Goal: Task Accomplishment & Management: Manage account settings

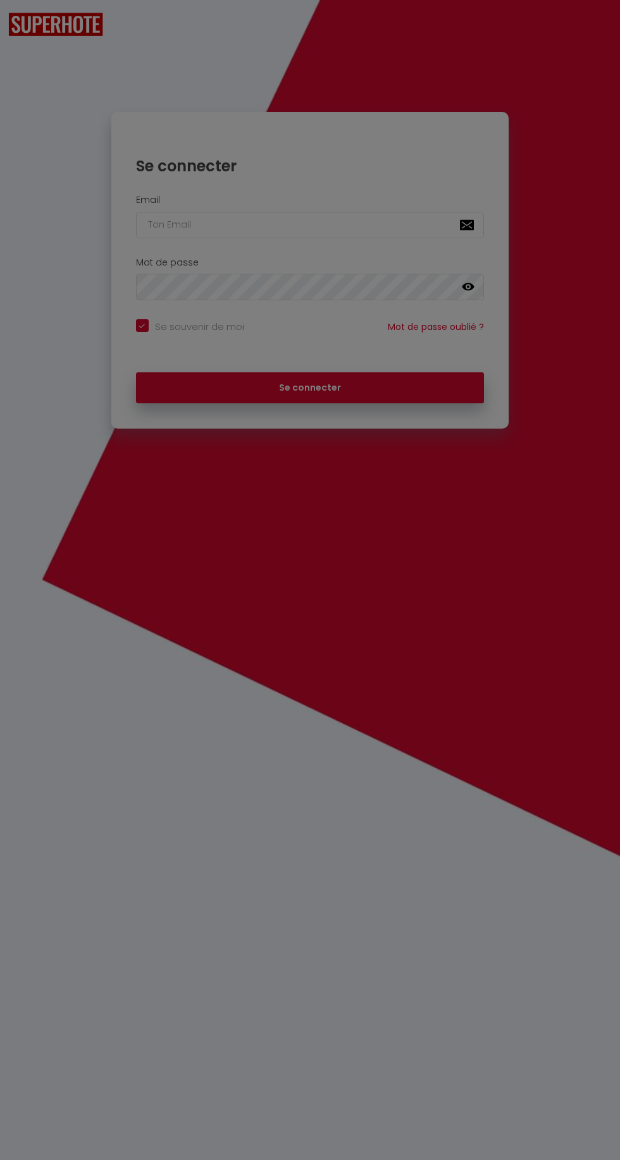
checkbox input "true"
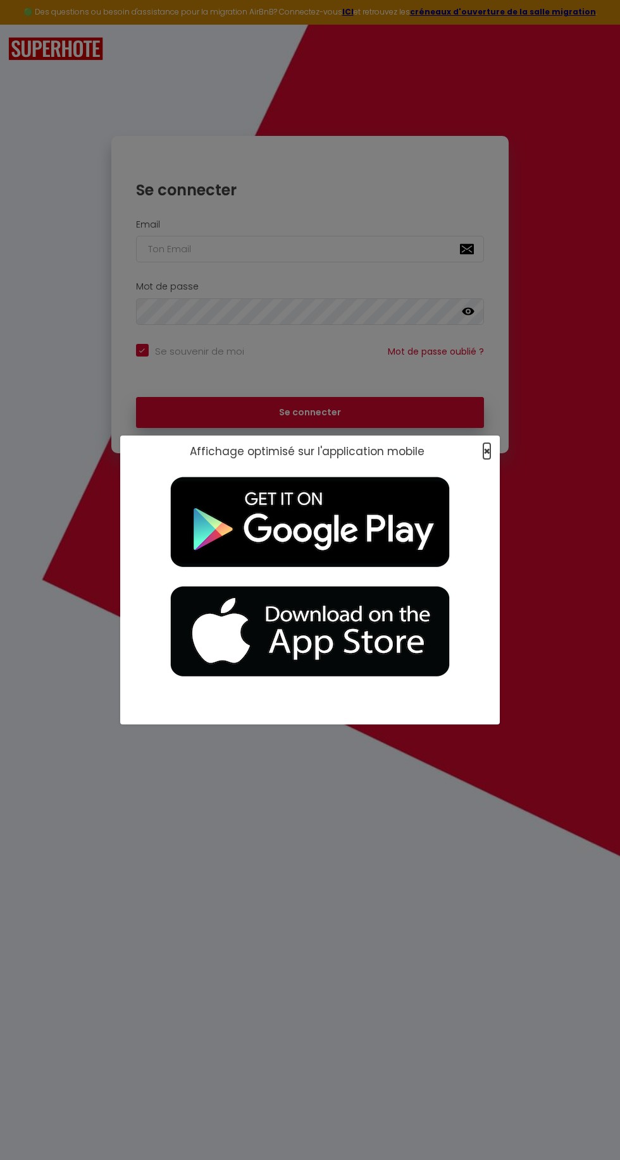
click at [486, 451] on span "×" at bounding box center [486, 451] width 7 height 16
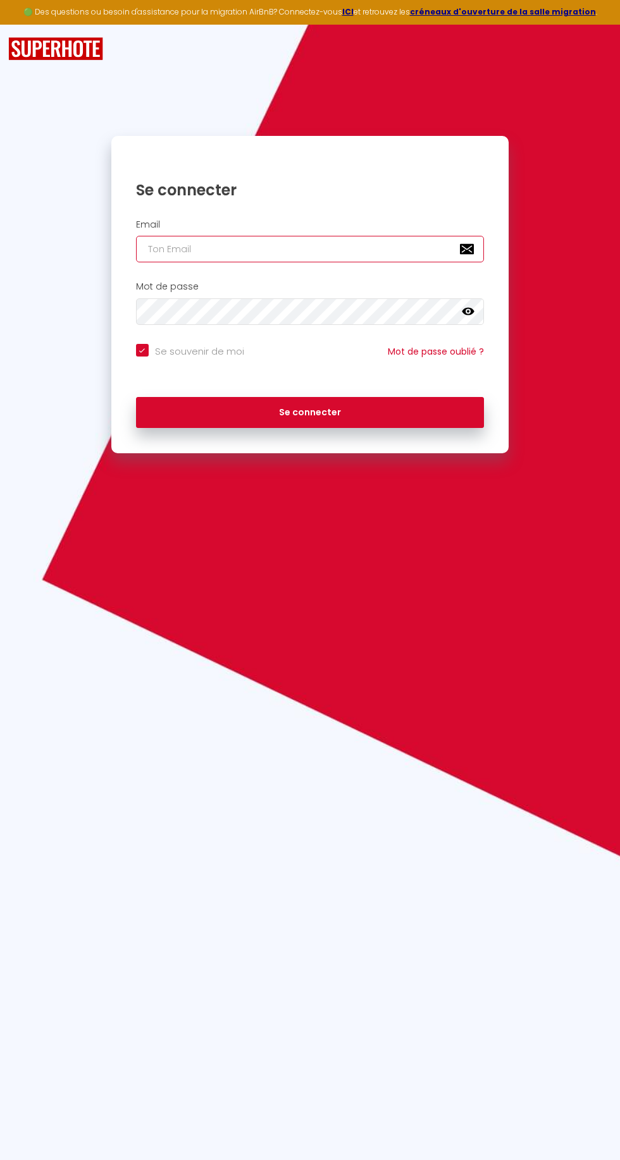
click at [187, 252] on input "email" at bounding box center [310, 249] width 348 height 27
click at [174, 247] on input "email" at bounding box center [310, 249] width 348 height 27
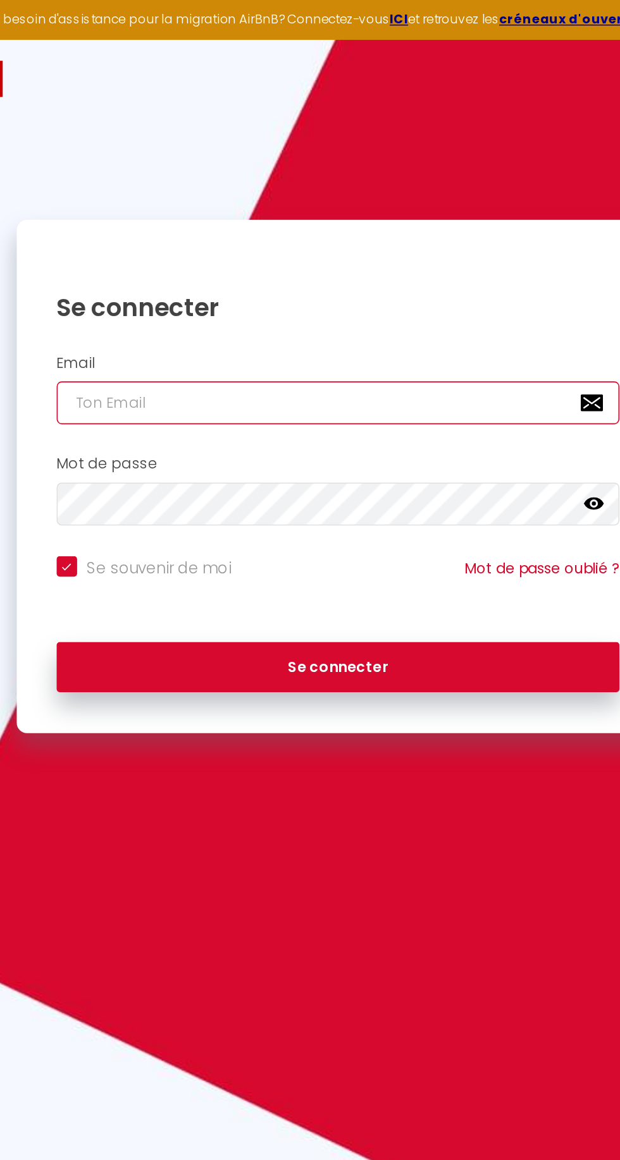
type input "c"
checkbox input "true"
type input "co"
checkbox input "true"
type input "con"
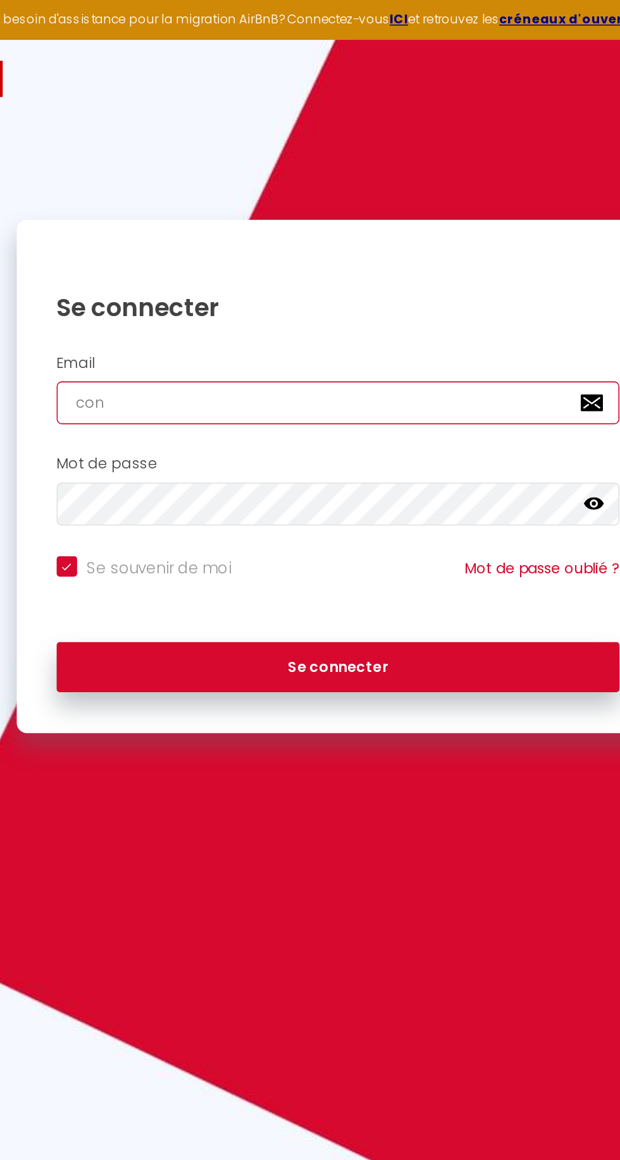
checkbox input "true"
type input "[EMAIL_ADDRESS][DOMAIN_NAME]"
checkbox input "true"
type input "[EMAIL_ADDRESS][DOMAIN_NAME]"
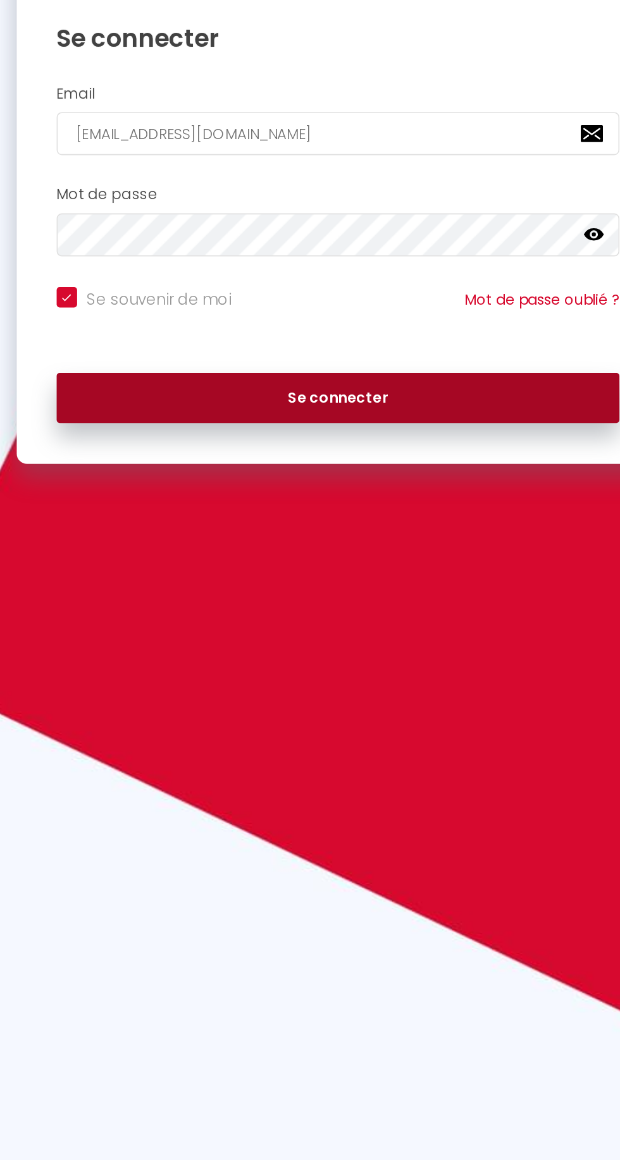
click at [210, 410] on button "Se connecter" at bounding box center [310, 413] width 348 height 32
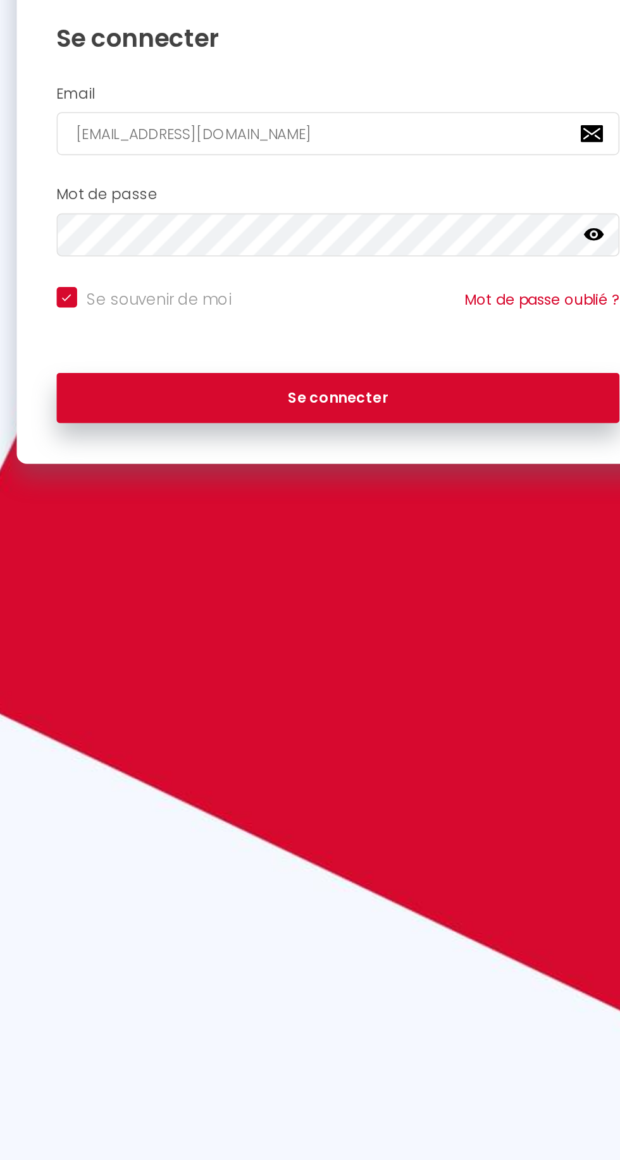
checkbox input "true"
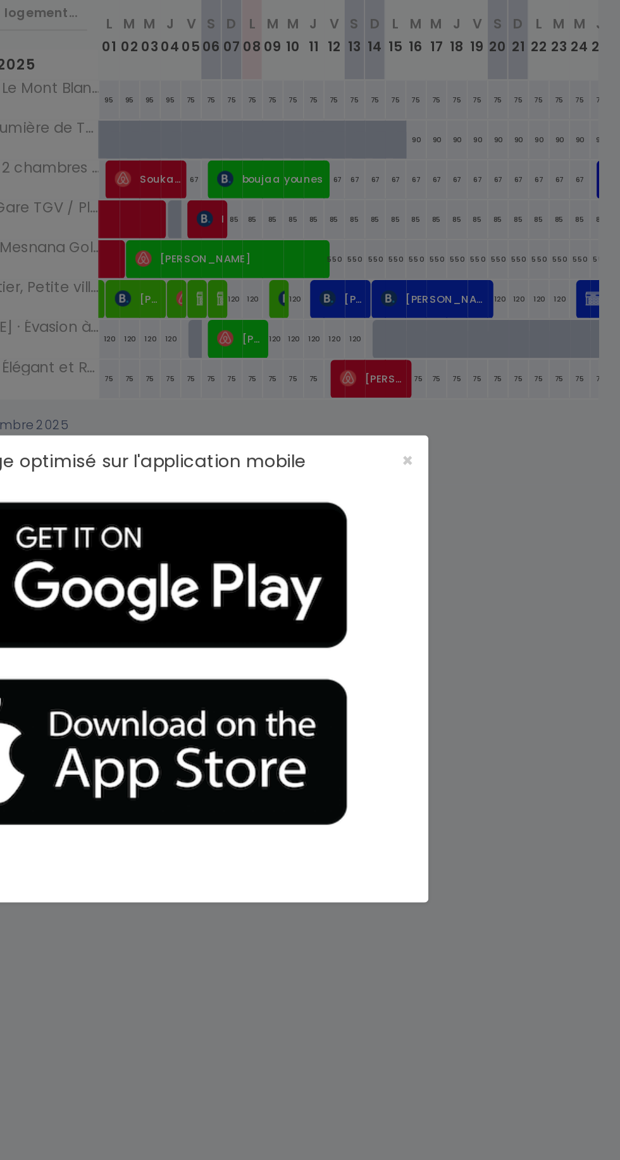
scroll to position [44, 0]
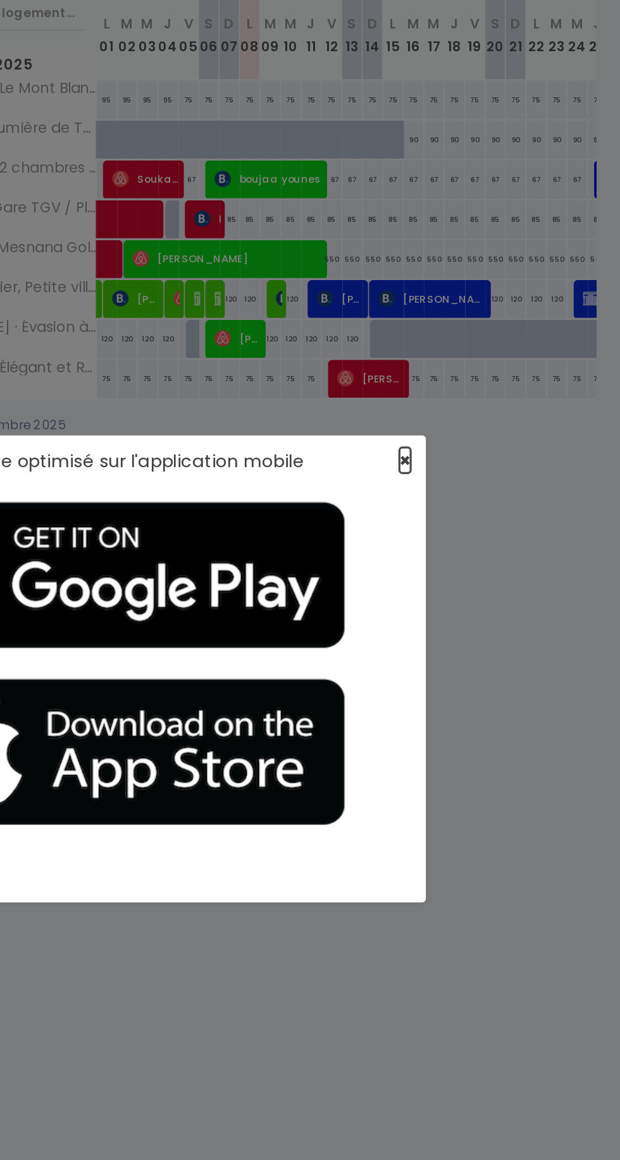
click at [486, 456] on span "×" at bounding box center [486, 451] width 7 height 16
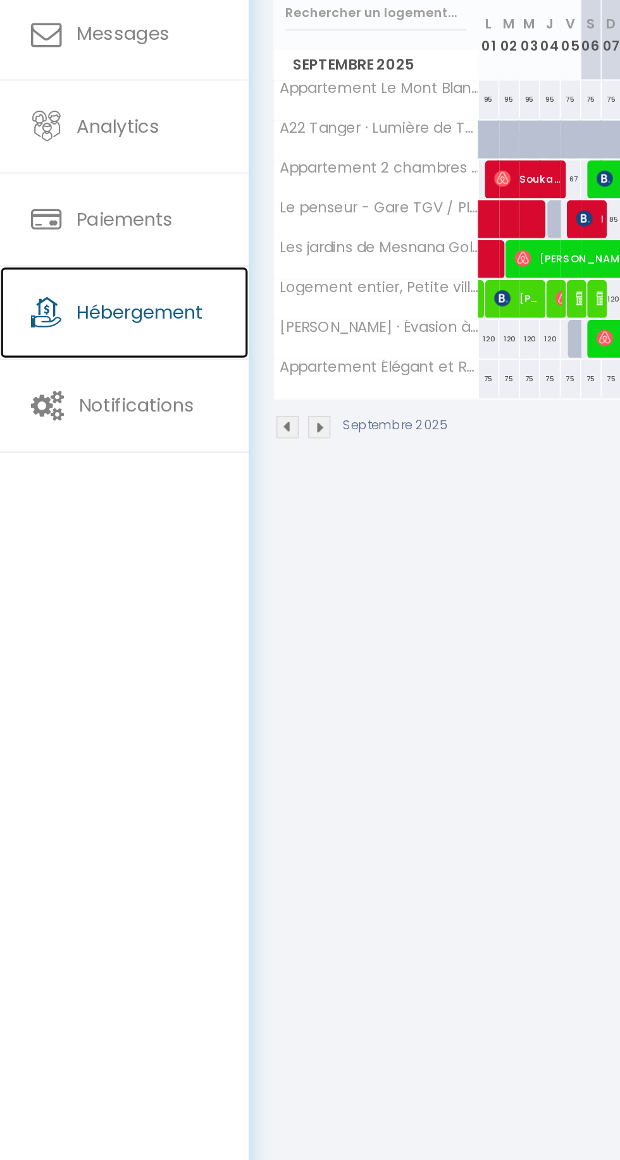
click at [57, 359] on span "Hébergement" at bounding box center [86, 360] width 78 height 16
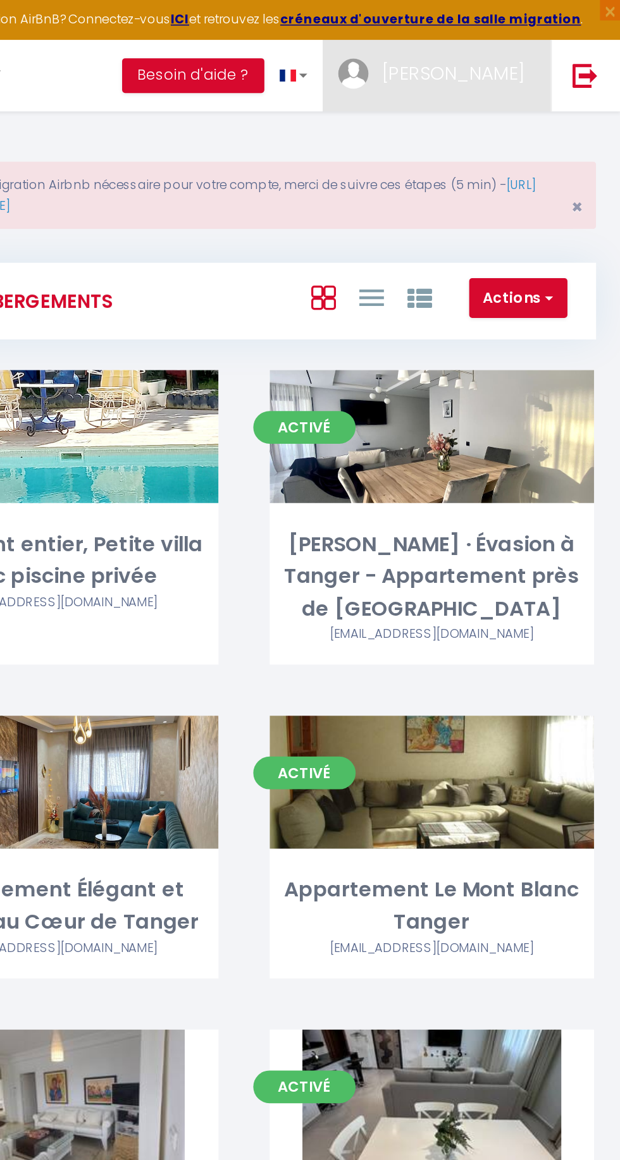
click at [532, 32] on link "[PERSON_NAME]" at bounding box center [506, 47] width 141 height 44
click at [514, 44] on link "[PERSON_NAME]" at bounding box center [506, 47] width 141 height 44
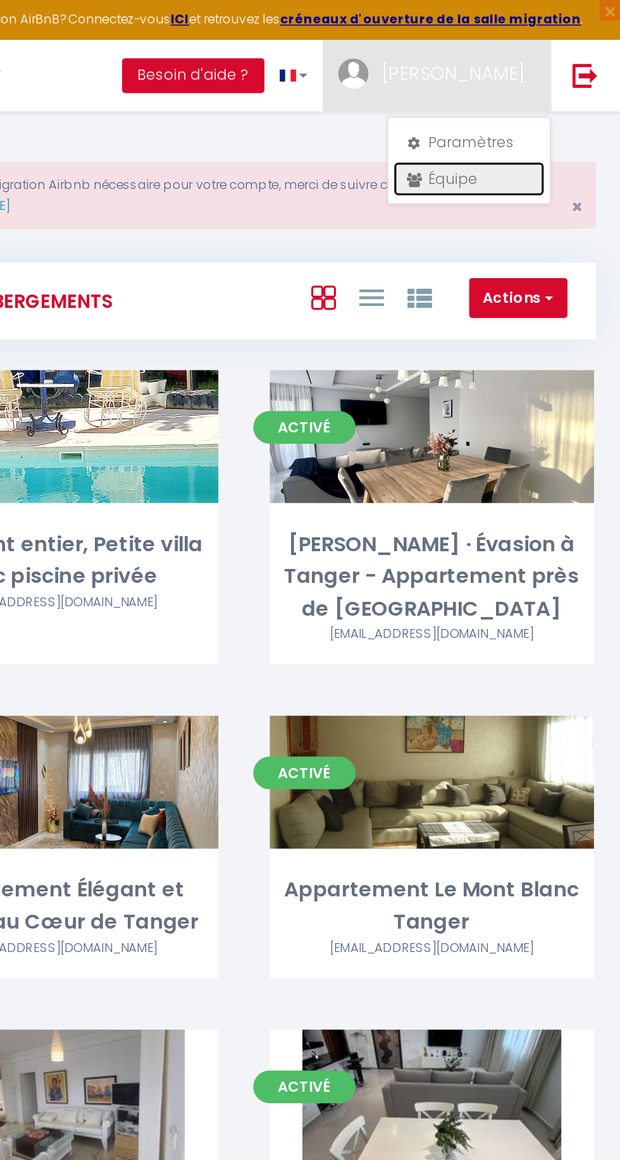
click at [494, 107] on icon at bounding box center [491, 111] width 9 height 9
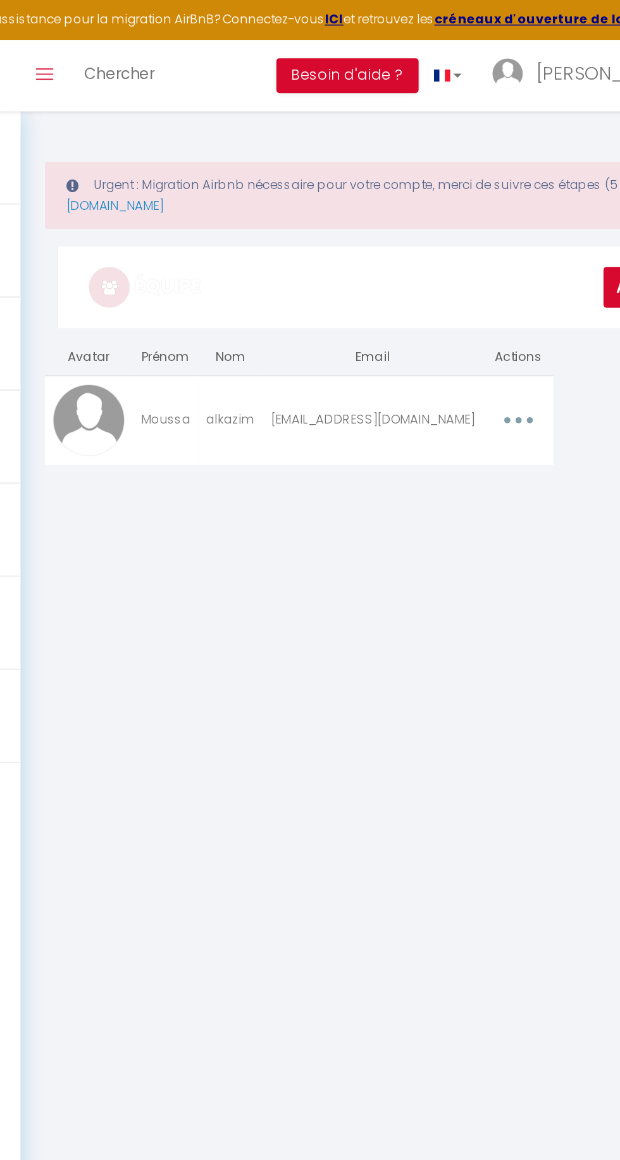
click at [451, 259] on button "button" at bounding box center [461, 260] width 34 height 24
click at [415, 281] on link "Editer" at bounding box center [428, 290] width 94 height 21
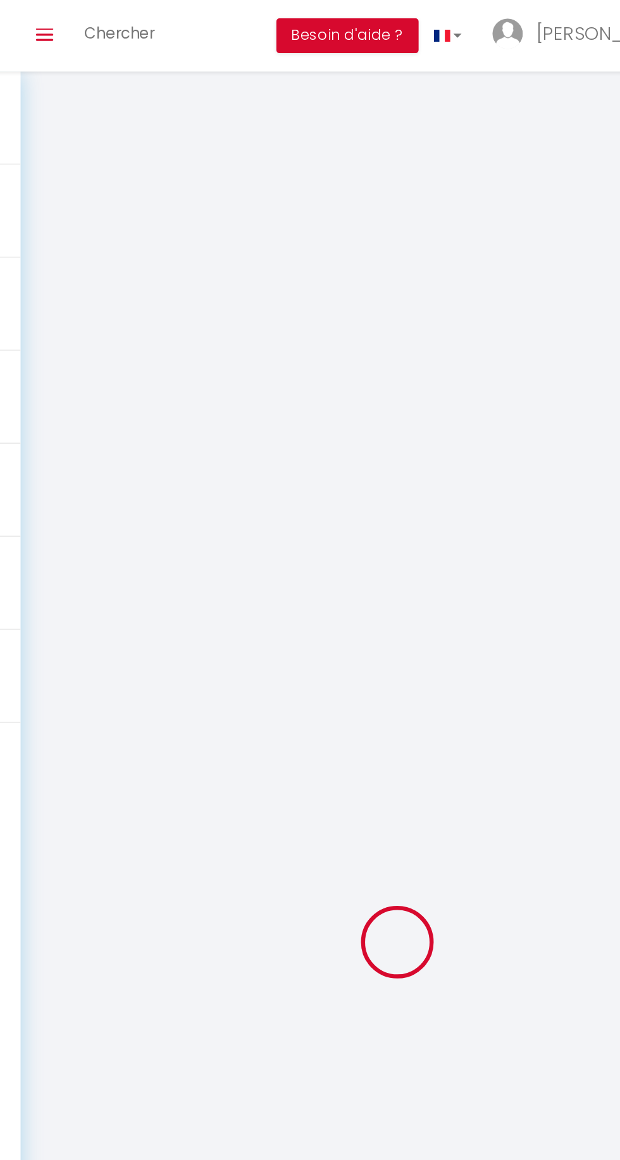
type input "Moussa"
type input "alkazim"
type input "[EMAIL_ADDRESS][DOMAIN_NAME]"
type textarea "[URL][DOMAIN_NAME]"
checkbox input "true"
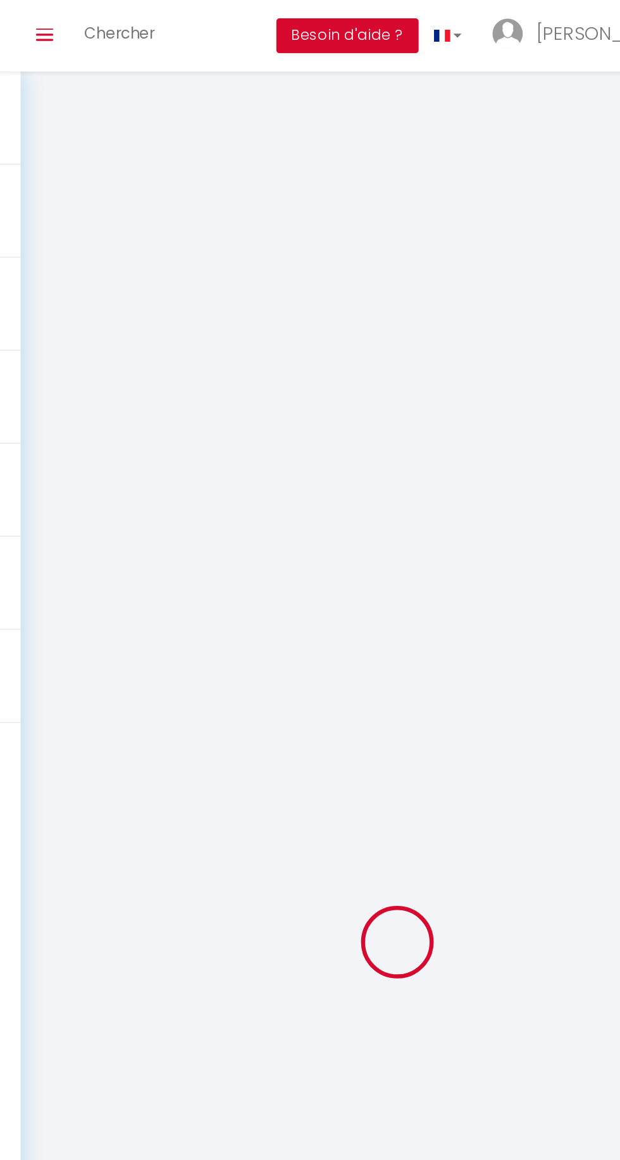
checkbox input "false"
checkbox input "true"
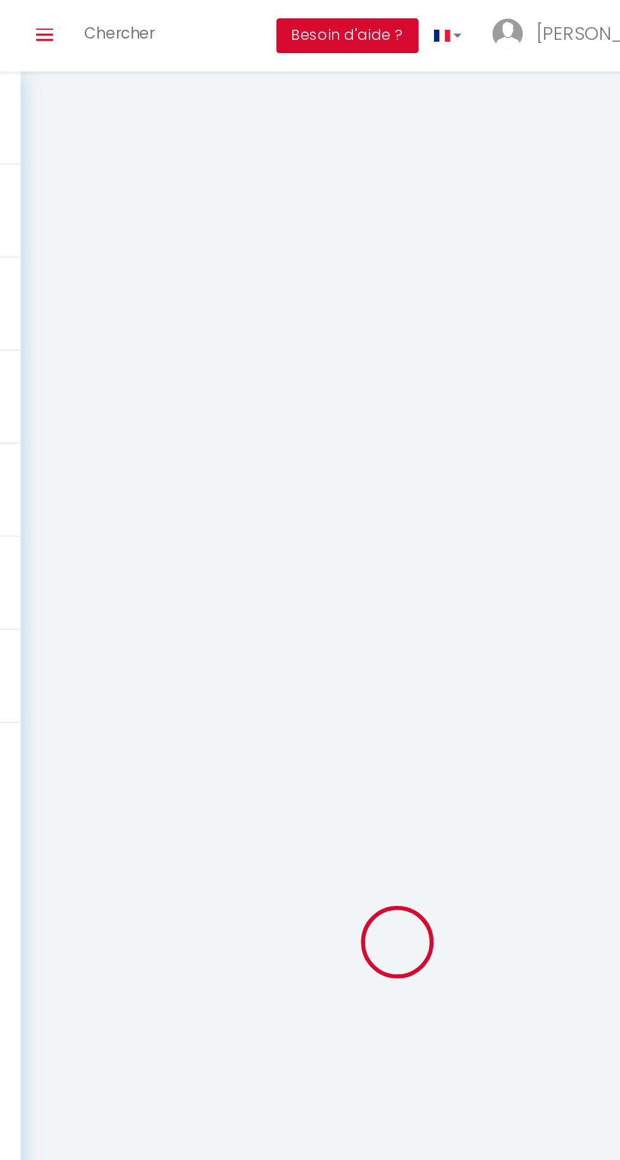
checkbox input "true"
checkbox input "false"
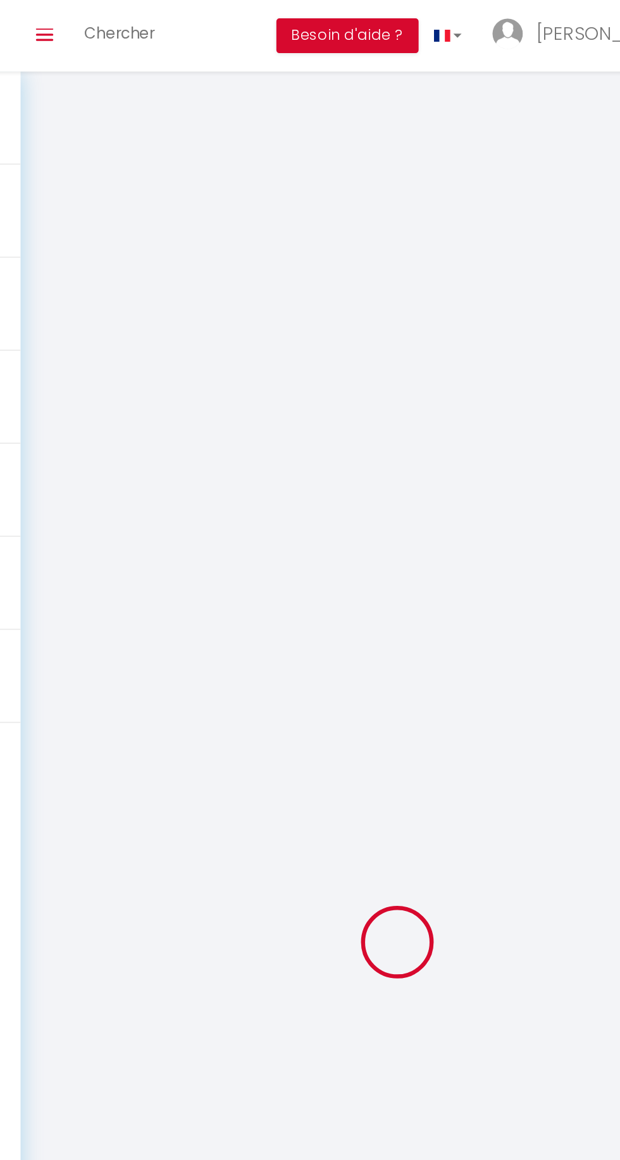
checkbox input "false"
checkbox input "true"
checkbox input "false"
select select
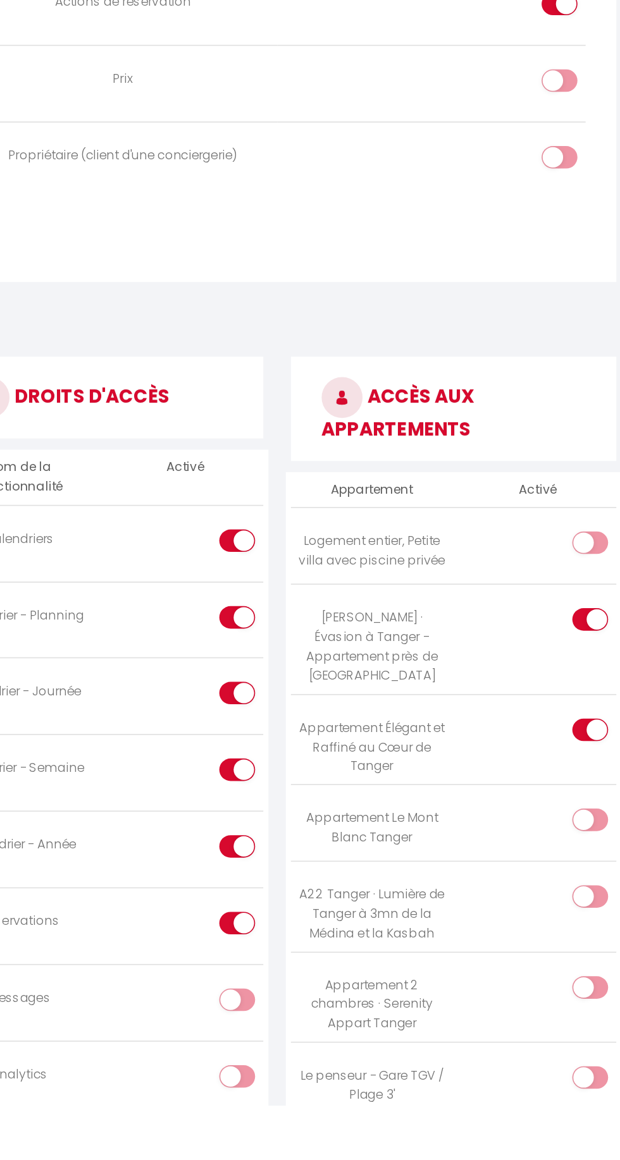
scroll to position [591, 0]
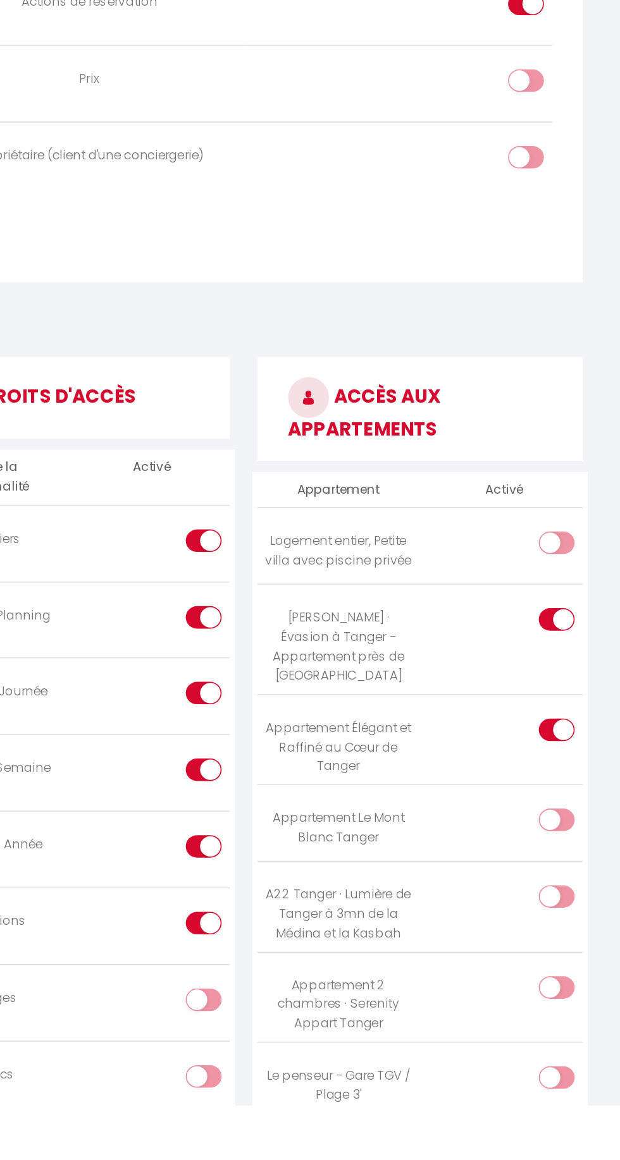
click at [584, 921] on input "checkbox" at bounding box center [591, 930] width 22 height 19
checkbox input "true"
click at [582, 977] on input "checkbox" at bounding box center [591, 986] width 22 height 19
checkbox input "true"
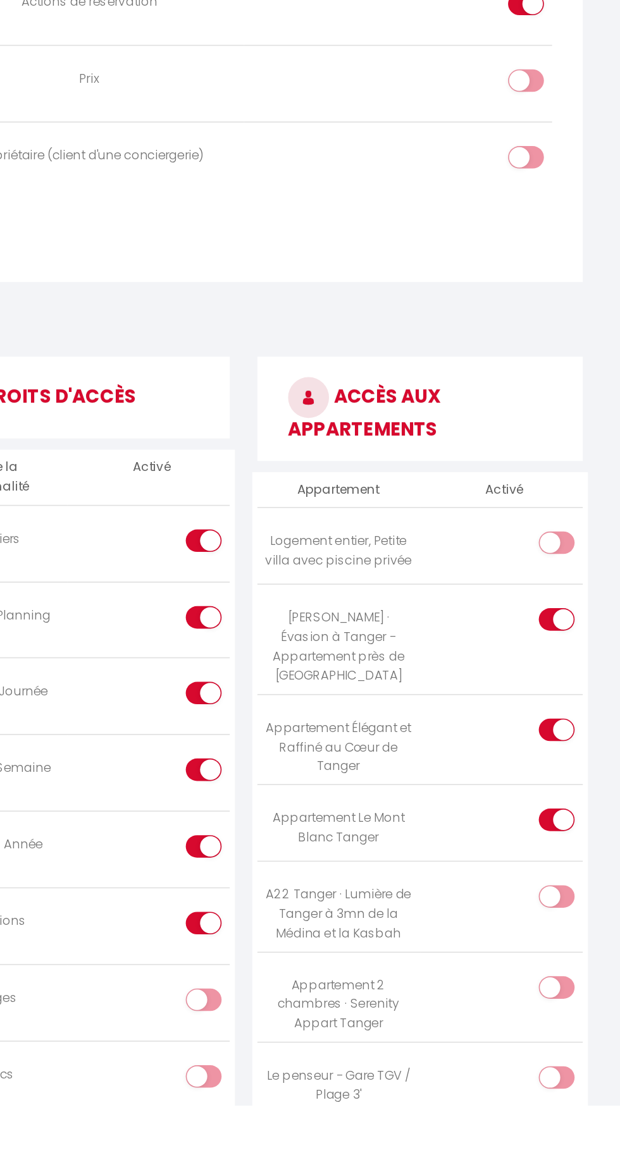
click at [584, 1024] on input "checkbox" at bounding box center [591, 1033] width 22 height 19
checkbox input "true"
click at [580, 1080] on input "checkbox" at bounding box center [591, 1089] width 22 height 19
checkbox input "true"
click at [584, 1136] on input "checkbox" at bounding box center [591, 1145] width 22 height 19
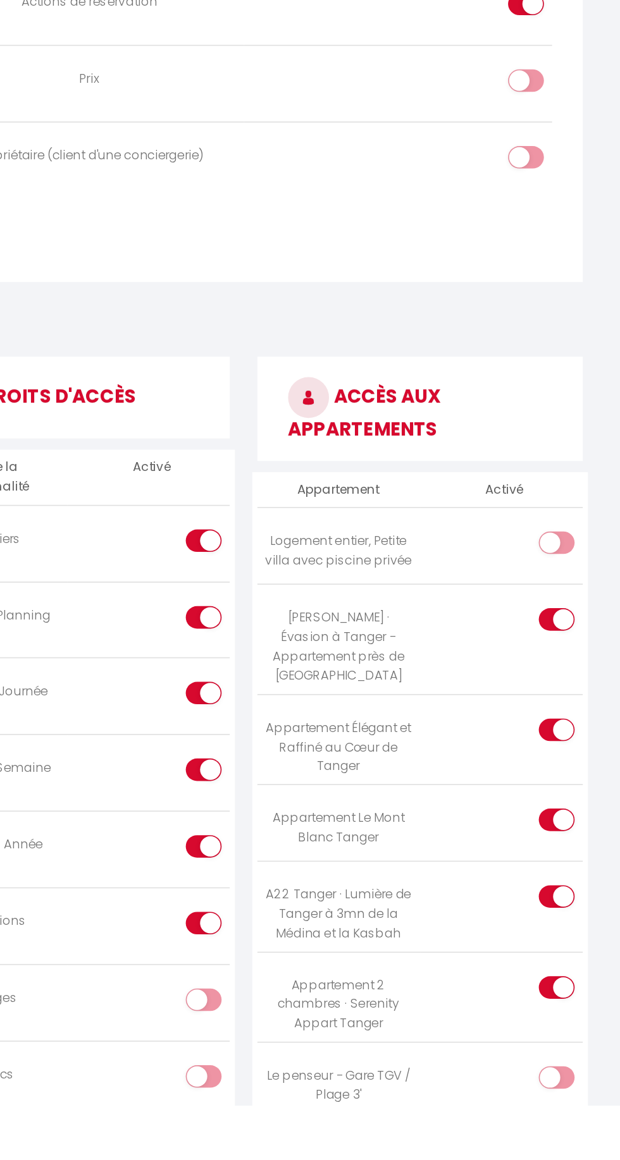
checkbox input "true"
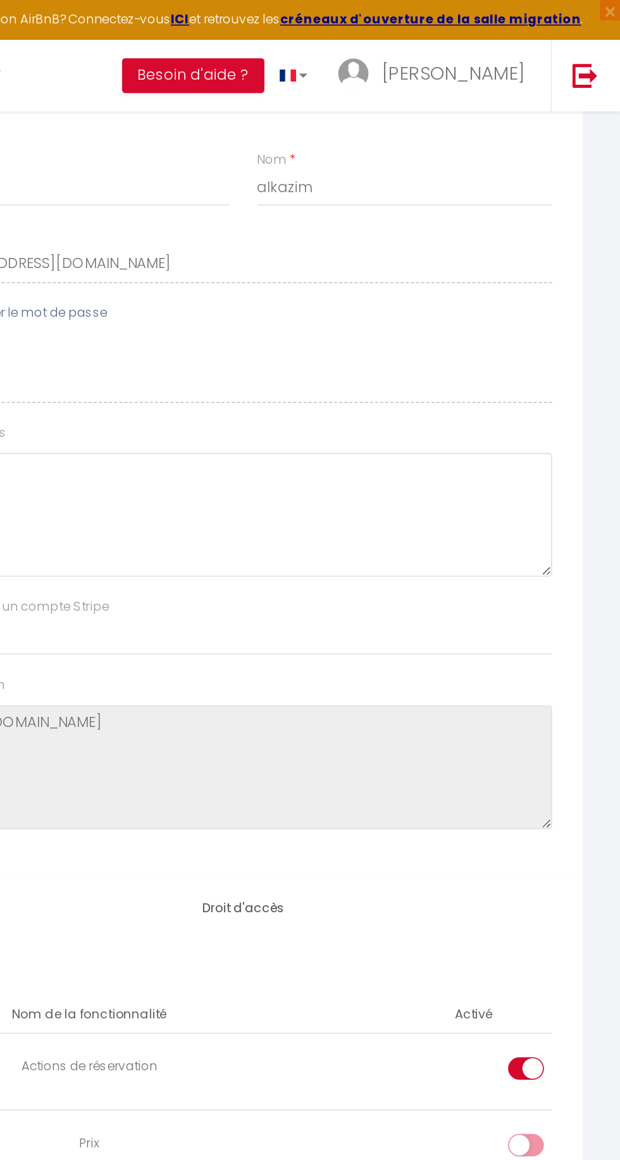
scroll to position [0, 0]
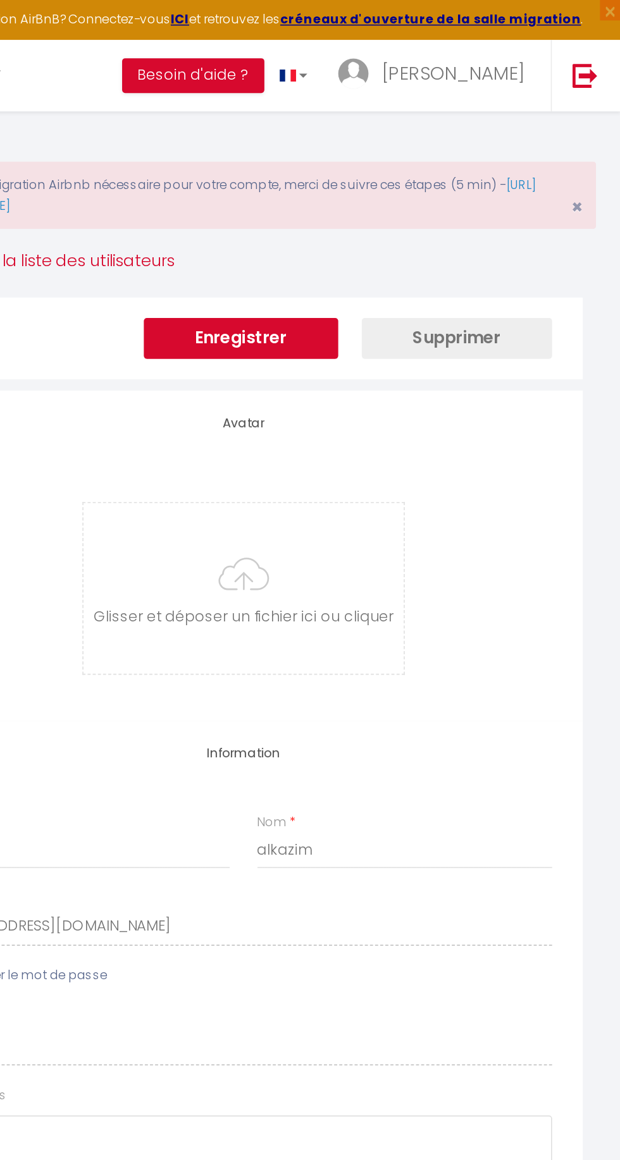
click at [394, 204] on button "Enregistrer" at bounding box center [385, 209] width 120 height 25
